Goal: Book appointment/travel/reservation

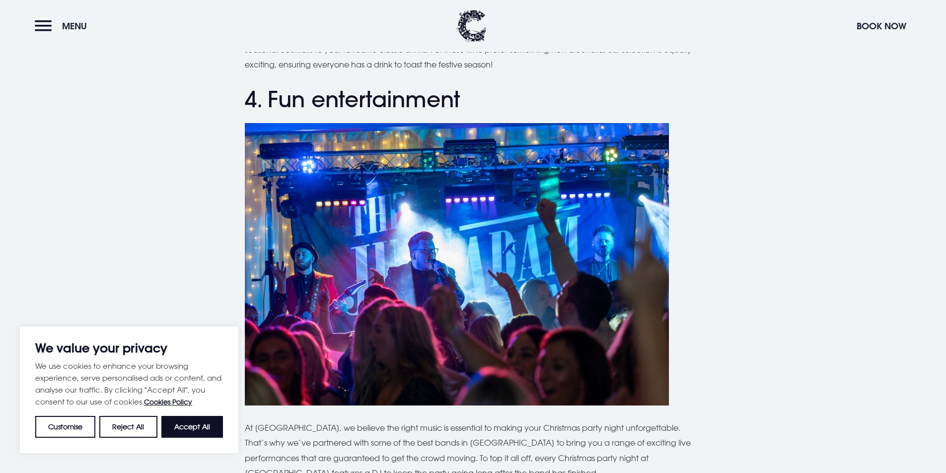
scroll to position [1738, 0]
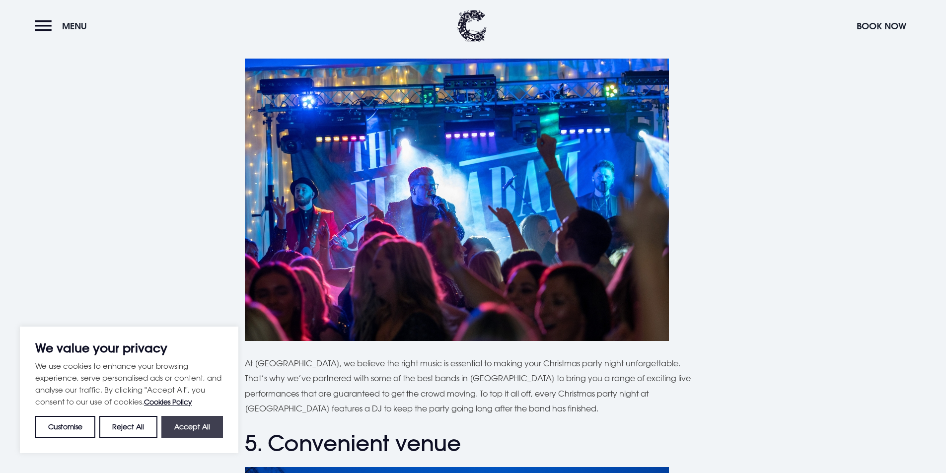
click at [196, 426] on button "Accept All" at bounding box center [192, 427] width 62 height 22
checkbox input "true"
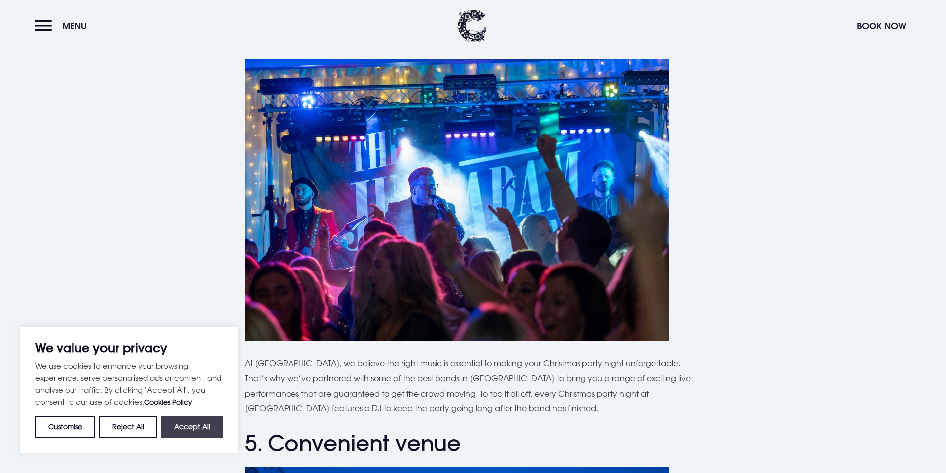
checkbox input "true"
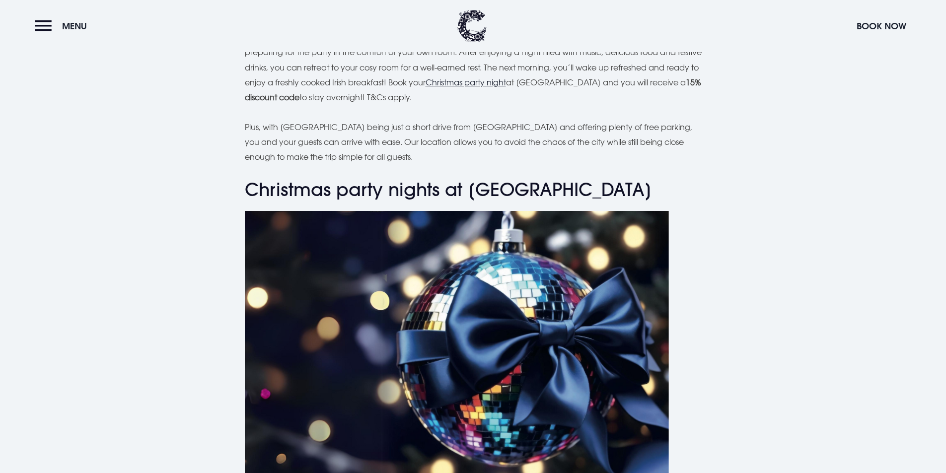
scroll to position [2781, 0]
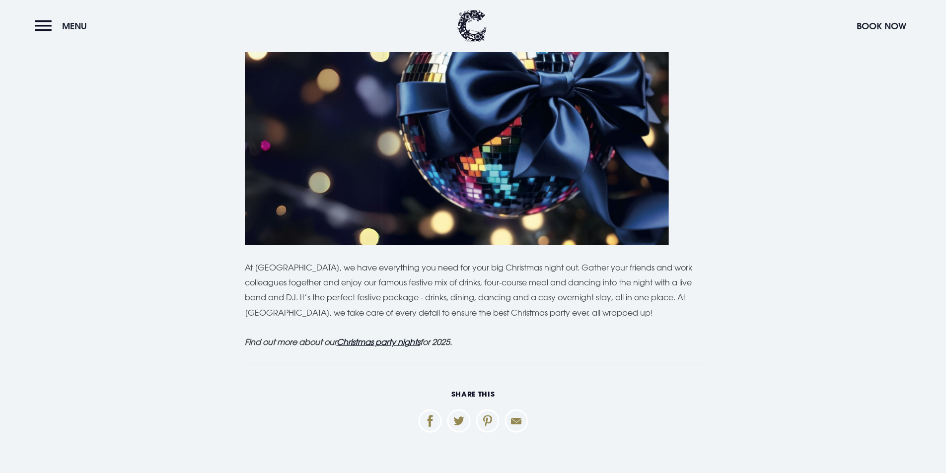
click at [374, 337] on u "Christmas party nights" at bounding box center [378, 342] width 83 height 10
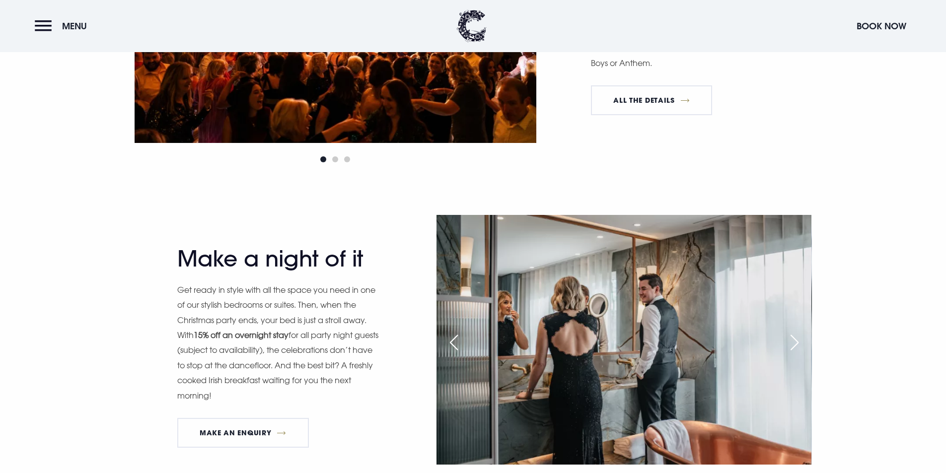
scroll to position [1341, 0]
